Goal: Task Accomplishment & Management: Complete application form

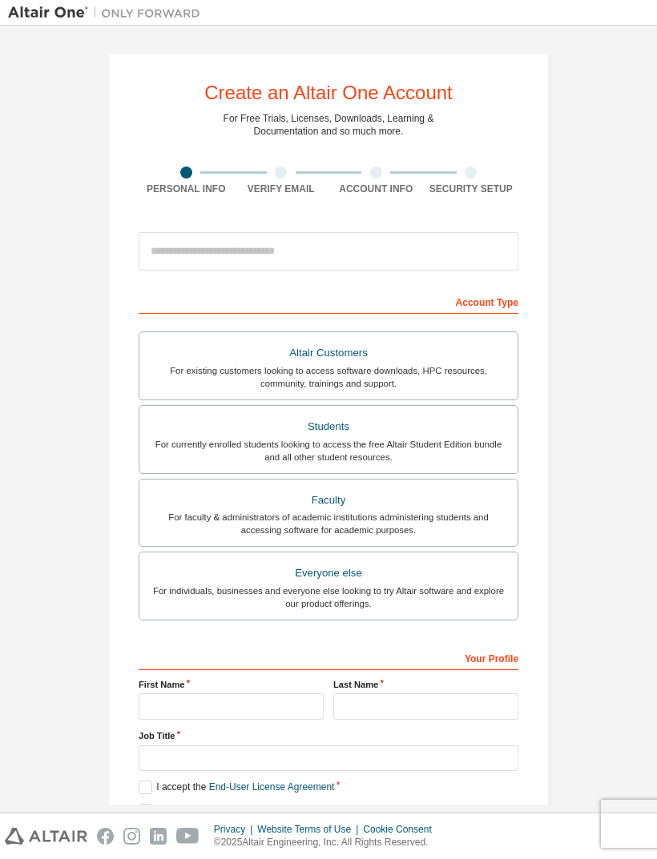
click at [493, 446] on div "For currently enrolled students looking to access the free Altair Student Editi…" at bounding box center [328, 451] width 359 height 26
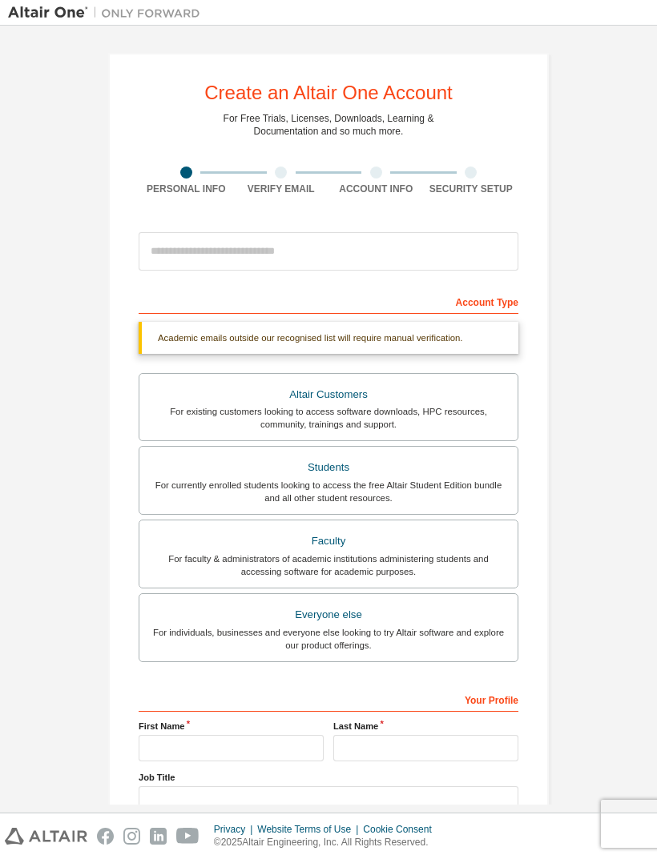
scroll to position [52, 0]
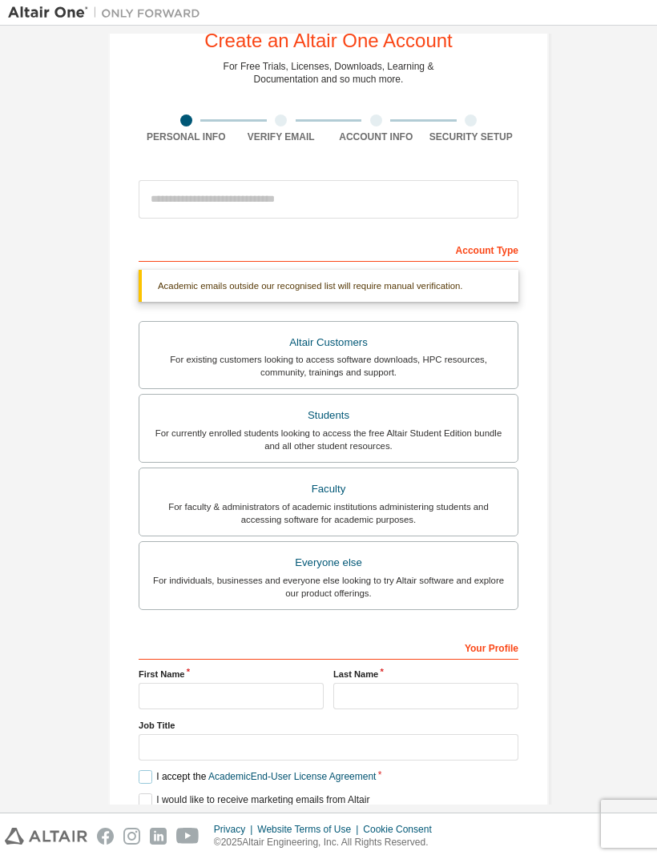
click at [350, 782] on link "Academic End-User License Agreement" at bounding box center [291, 776] width 167 height 11
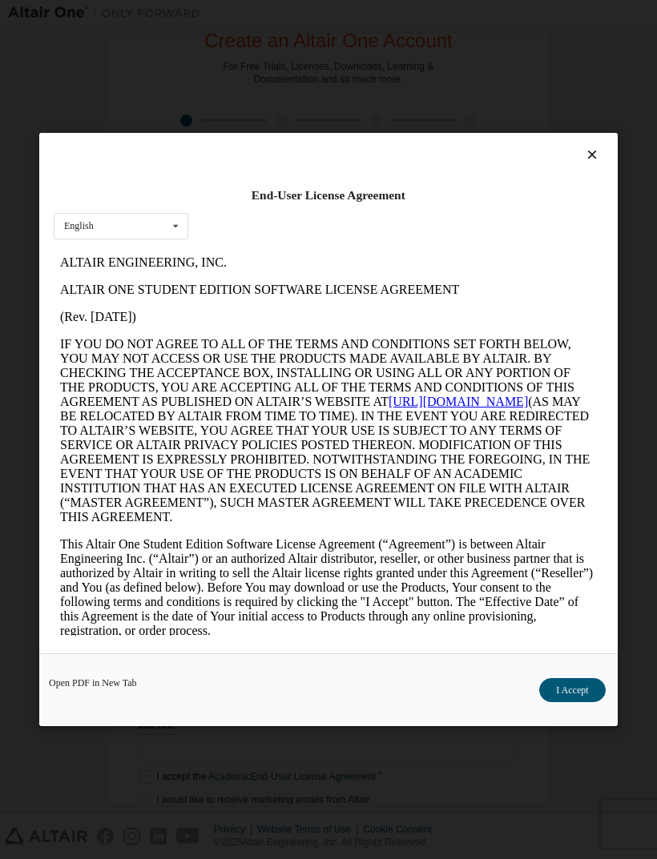
scroll to position [0, 0]
click at [351, 807] on div "End-User License Agreement English English Open PDF in [GEOGRAPHIC_DATA] I Acce…" at bounding box center [328, 429] width 657 height 859
click at [428, 790] on div "End-User License Agreement English English Open PDF in [GEOGRAPHIC_DATA] I Acce…" at bounding box center [328, 429] width 657 height 859
click at [579, 147] on div at bounding box center [328, 158] width 549 height 22
click at [592, 147] on icon at bounding box center [592, 154] width 17 height 14
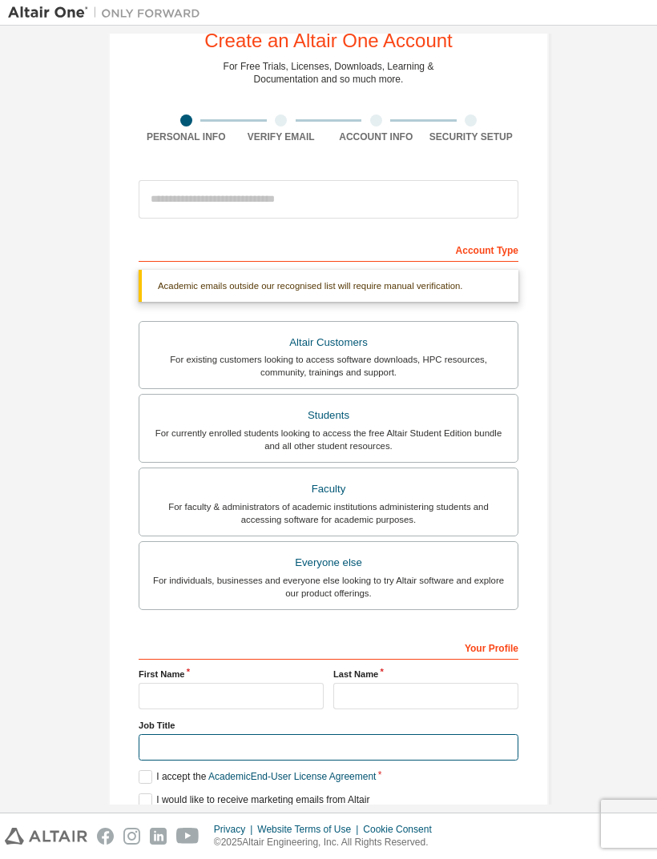
click at [149, 761] on input "text" at bounding box center [329, 747] width 380 height 26
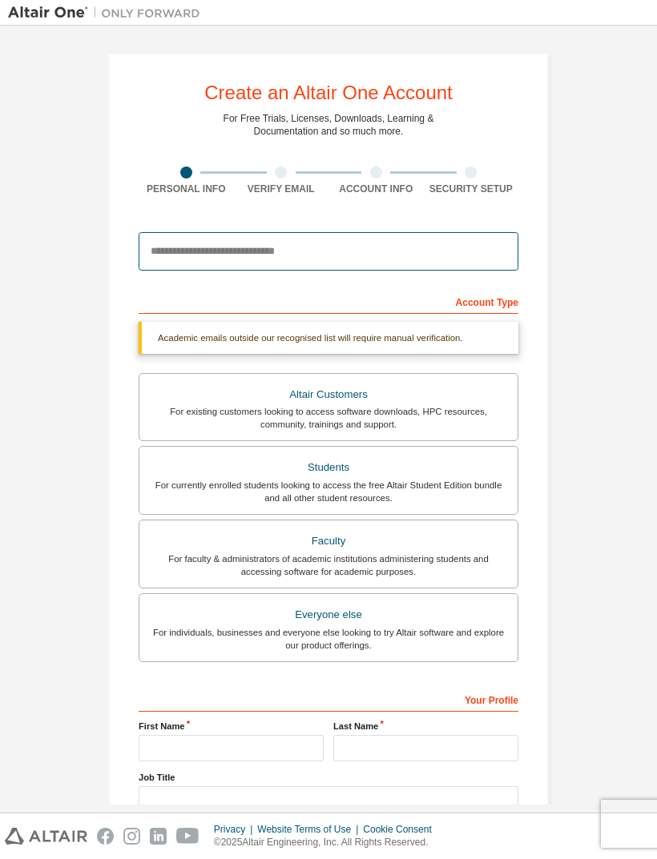
click at [409, 242] on input "email" at bounding box center [329, 251] width 380 height 38
type input "**********"
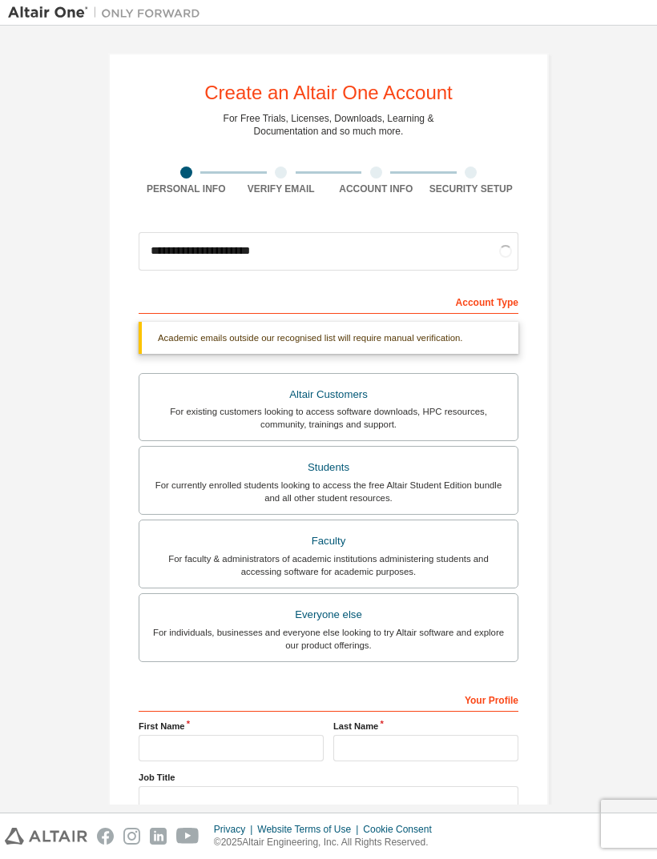
click at [597, 500] on div "**********" at bounding box center [328, 479] width 641 height 890
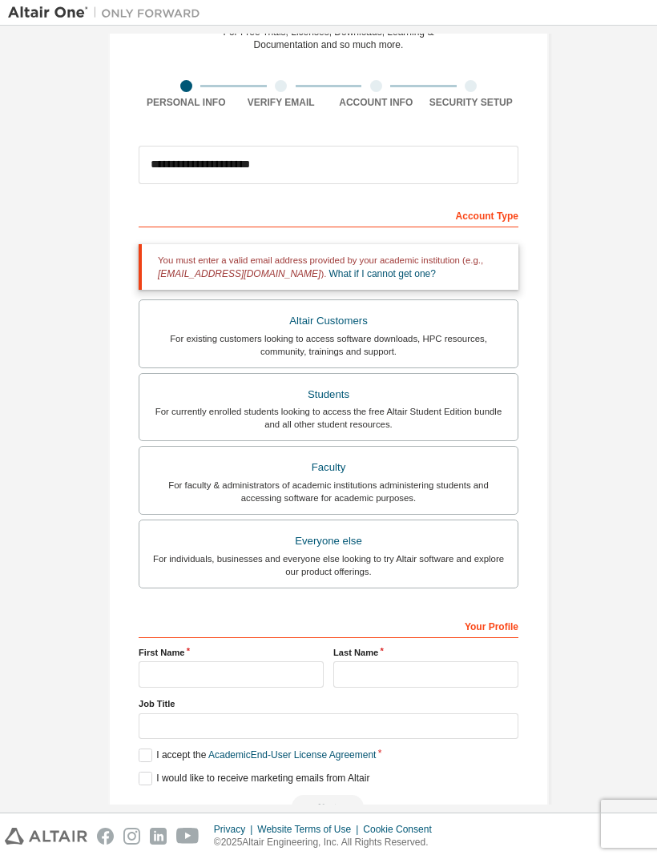
scroll to position [86, 0]
click at [296, 680] on input "text" at bounding box center [231, 675] width 185 height 26
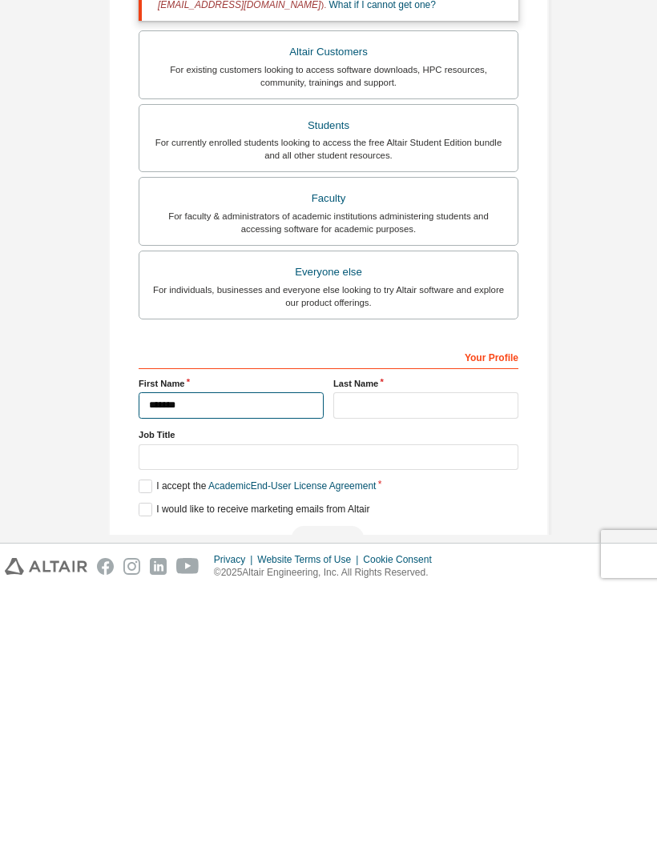
type input "*******"
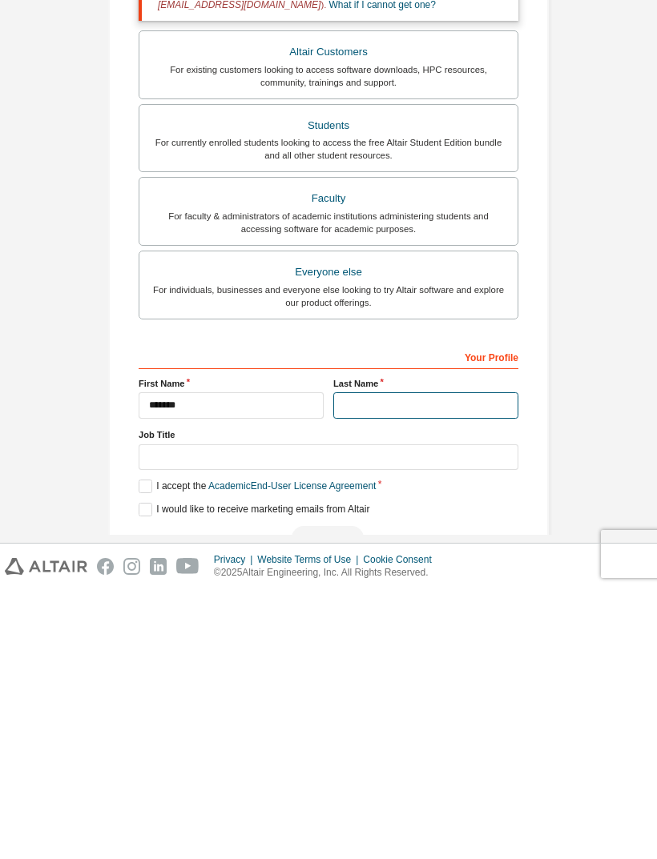
click at [451, 662] on input "text" at bounding box center [425, 675] width 185 height 26
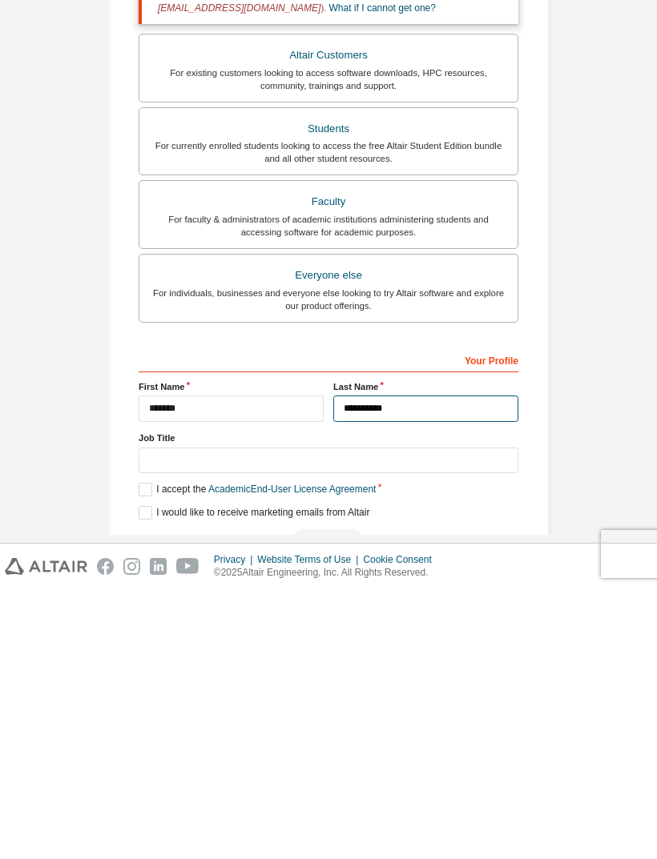
type input "**********"
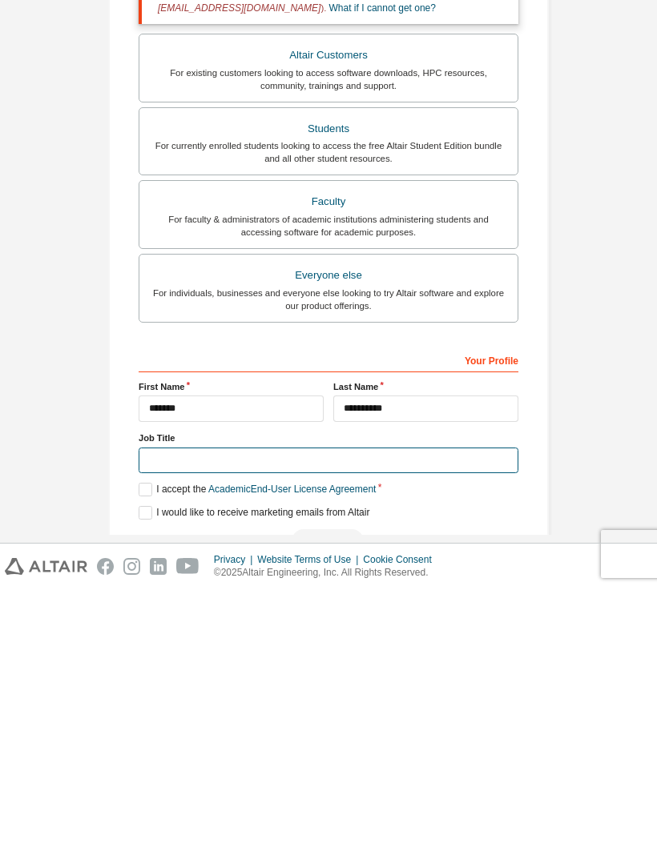
click at [163, 718] on input "text" at bounding box center [329, 731] width 380 height 26
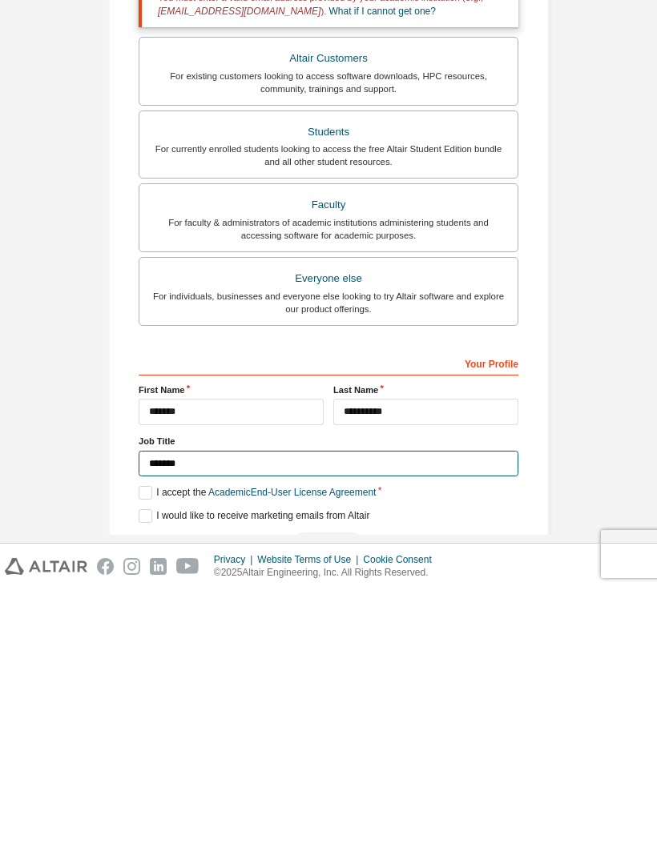
type input "*******"
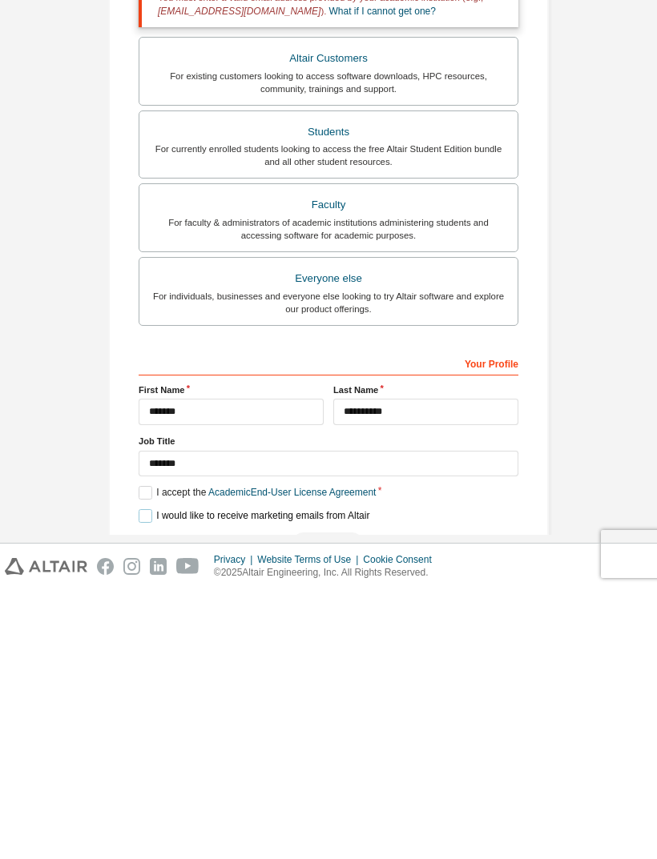
click at [161, 779] on label "I would like to receive marketing emails from Altair" at bounding box center [254, 786] width 231 height 14
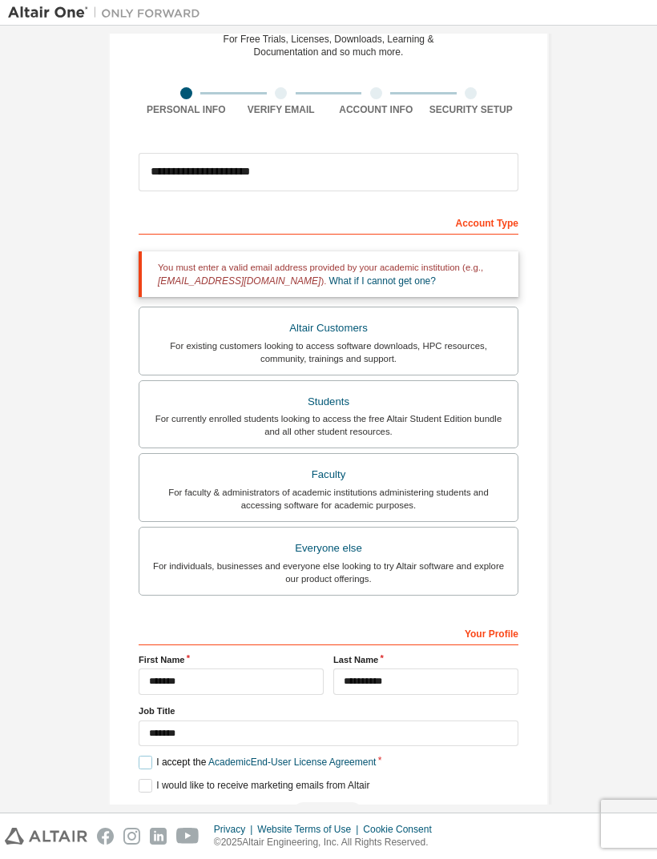
click at [147, 756] on label "I accept the Academic End-User License Agreement" at bounding box center [257, 763] width 237 height 14
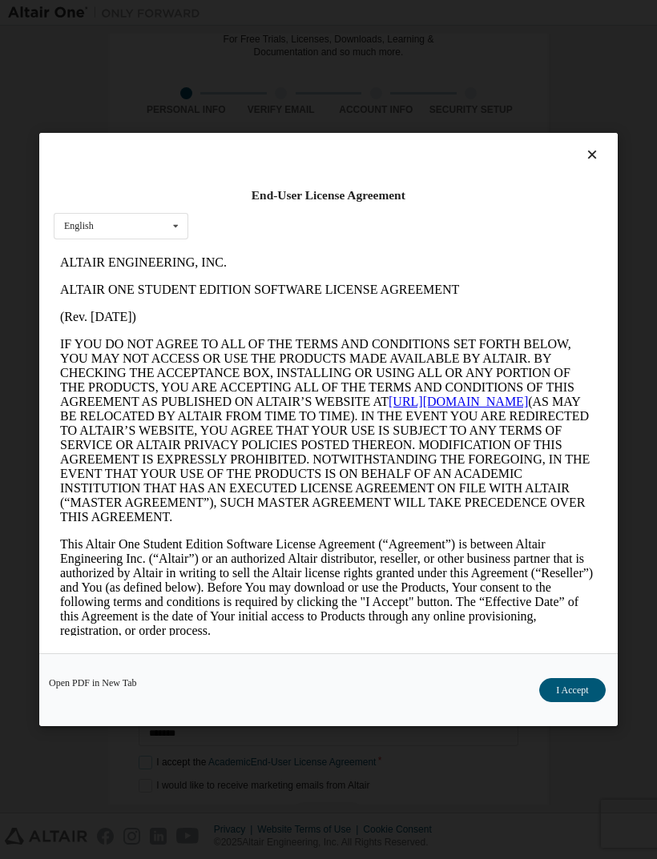
scroll to position [0, 0]
click at [575, 702] on button "I Accept" at bounding box center [572, 690] width 66 height 24
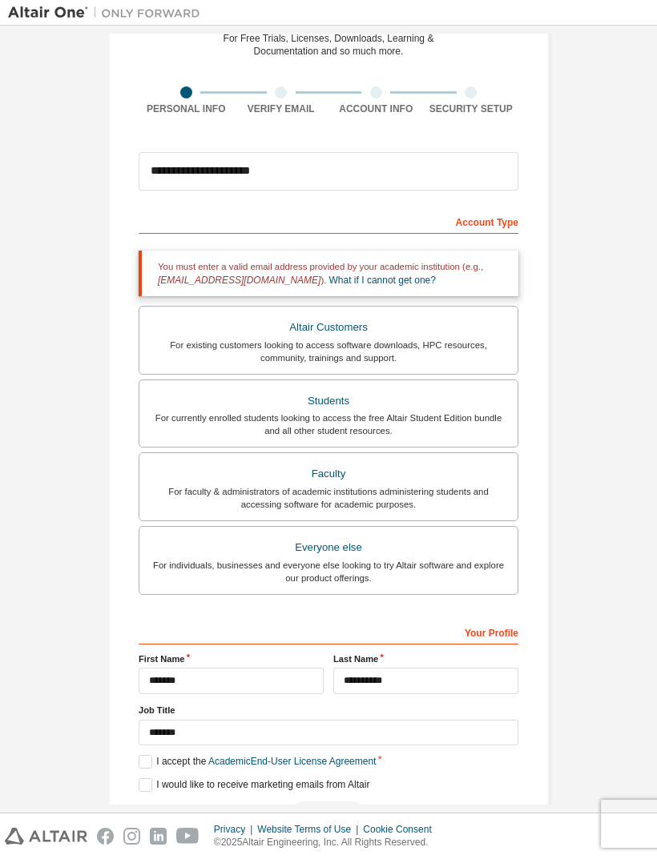
scroll to position [79, 0]
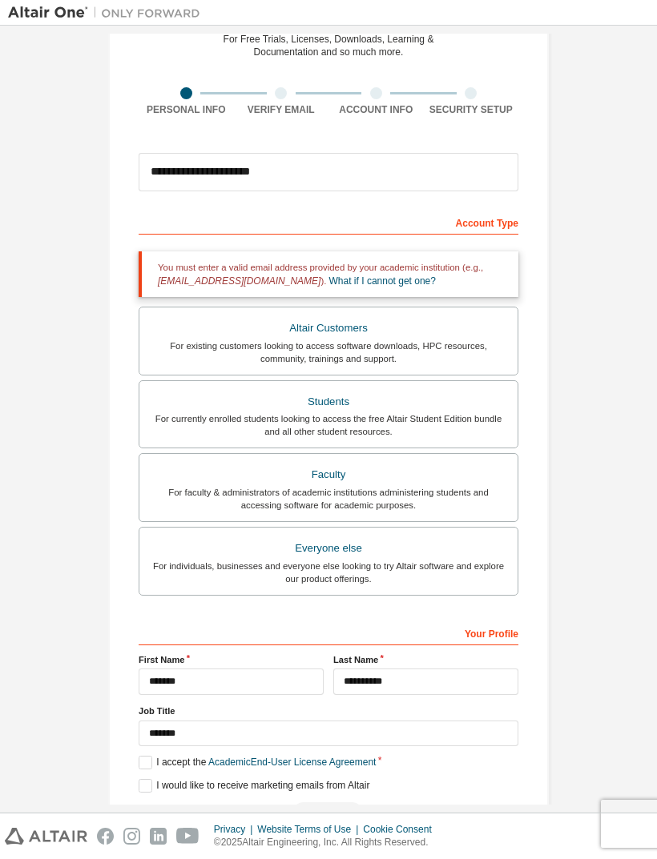
click at [346, 803] on div "Next" at bounding box center [329, 815] width 380 height 24
click at [493, 412] on div "For currently enrolled students looking to access the free Altair Student Editi…" at bounding box center [328, 425] width 359 height 26
click at [328, 803] on div "Next" at bounding box center [329, 815] width 380 height 24
click at [376, 757] on link "Academic End-User License Agreement" at bounding box center [291, 762] width 167 height 11
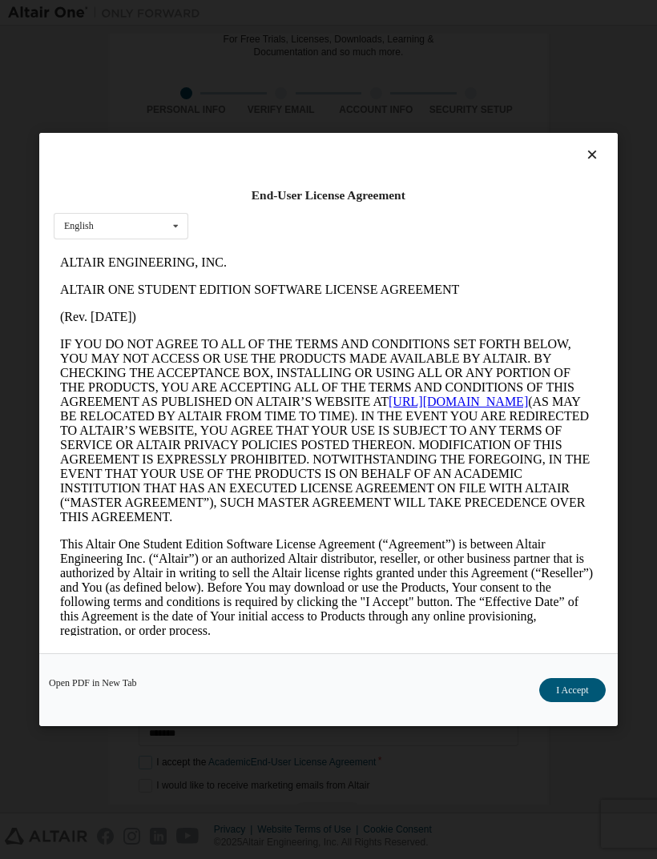
scroll to position [0, 0]
click at [609, 138] on div "End-User License Agreement English English" at bounding box center [328, 393] width 578 height 521
